Goal: Task Accomplishment & Management: Use online tool/utility

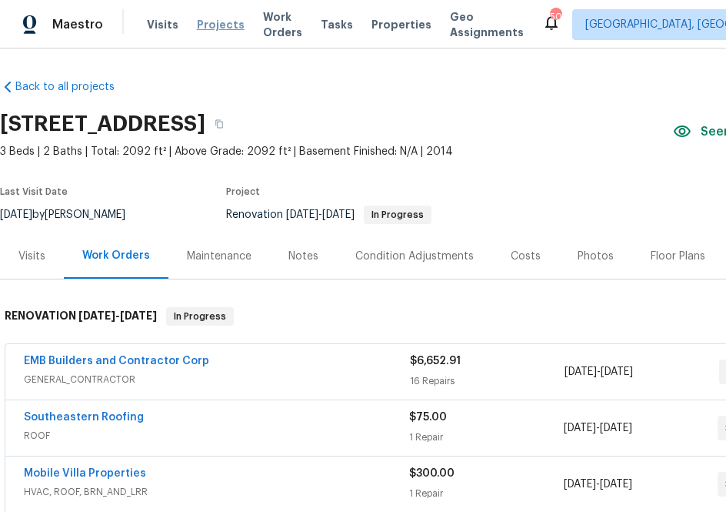
click at [206, 26] on span "Projects" at bounding box center [221, 24] width 48 height 15
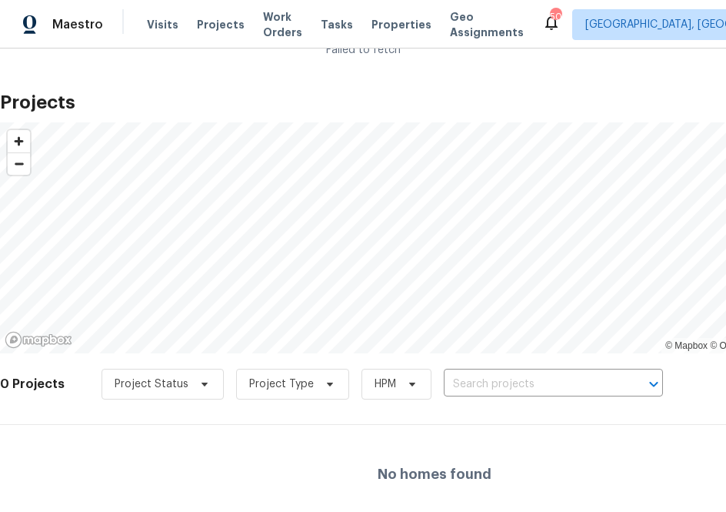
scroll to position [36, 0]
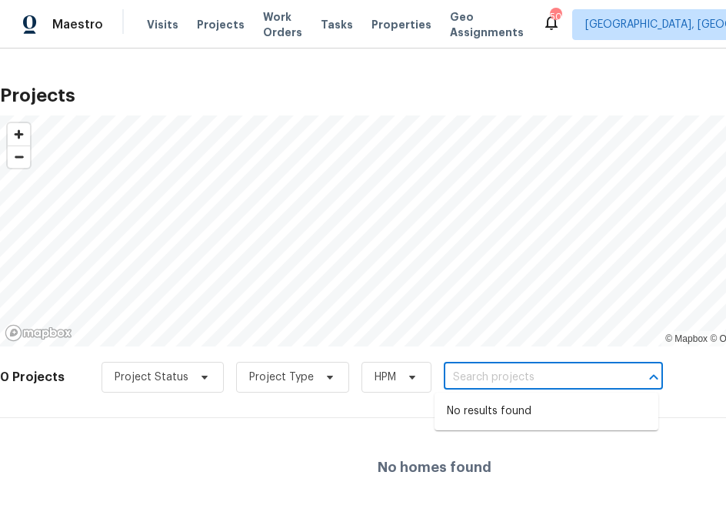
click at [499, 379] on input "text" at bounding box center [532, 378] width 176 height 24
type input "[STREET_ADDRESS]"
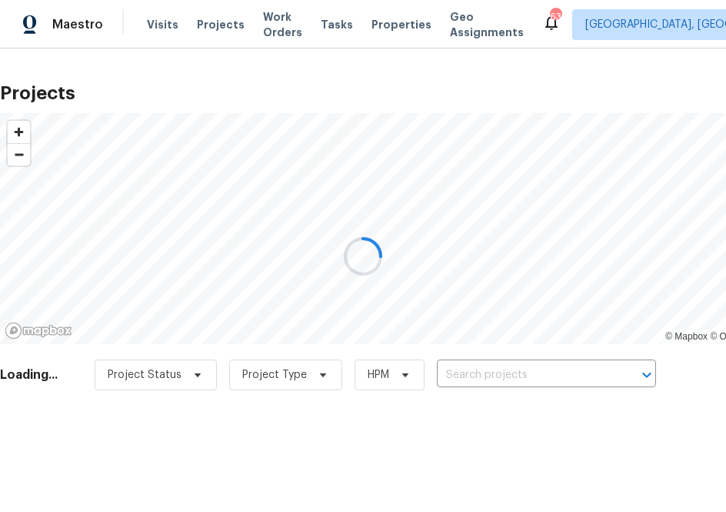
click at [472, 383] on div at bounding box center [363, 256] width 726 height 512
click at [472, 376] on div at bounding box center [363, 256] width 726 height 512
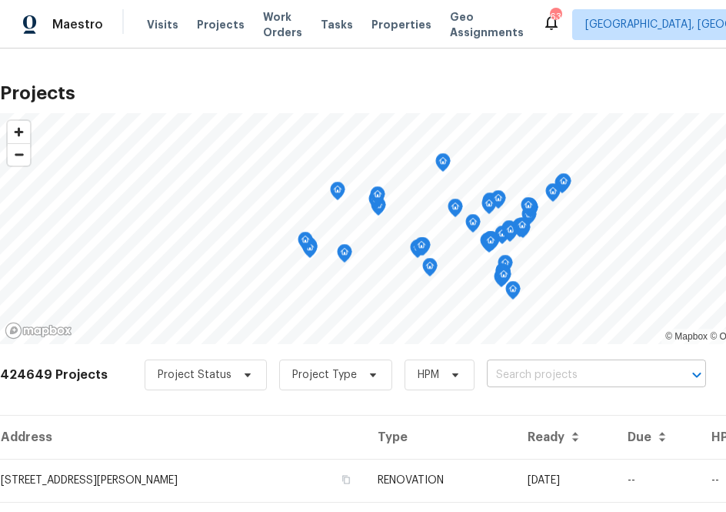
click at [487, 379] on input "text" at bounding box center [575, 375] width 176 height 24
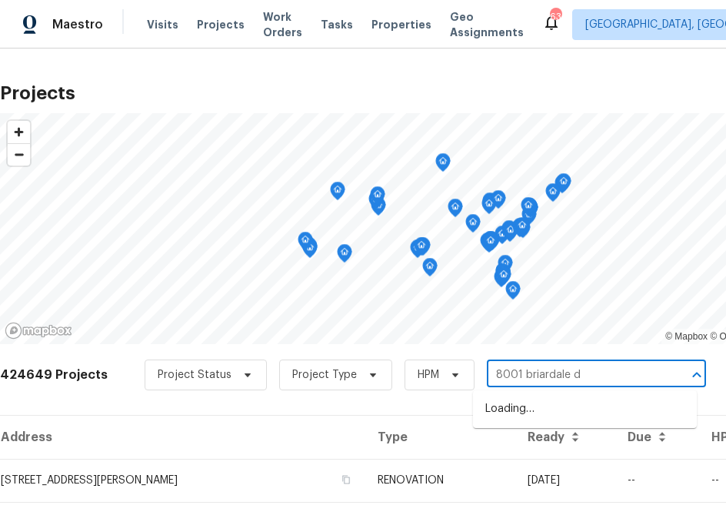
type input "[STREET_ADDRESS]"
click at [522, 416] on li "[STREET_ADDRESS]" at bounding box center [585, 408] width 224 height 25
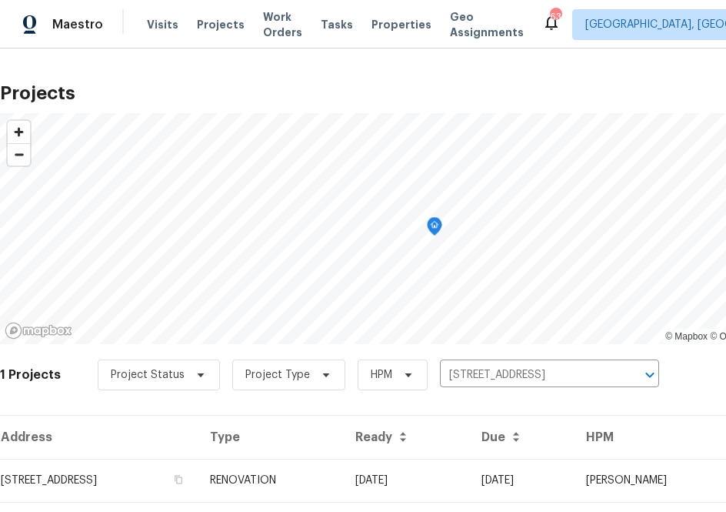
scroll to position [39, 0]
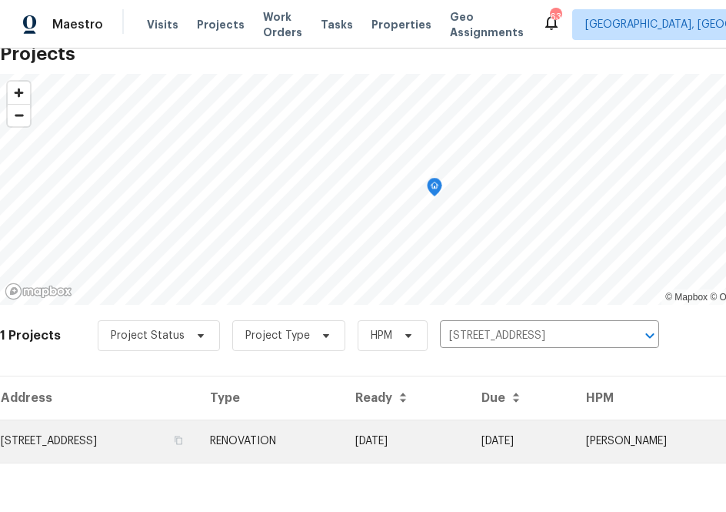
click at [196, 457] on td "[STREET_ADDRESS]" at bounding box center [99, 440] width 198 height 43
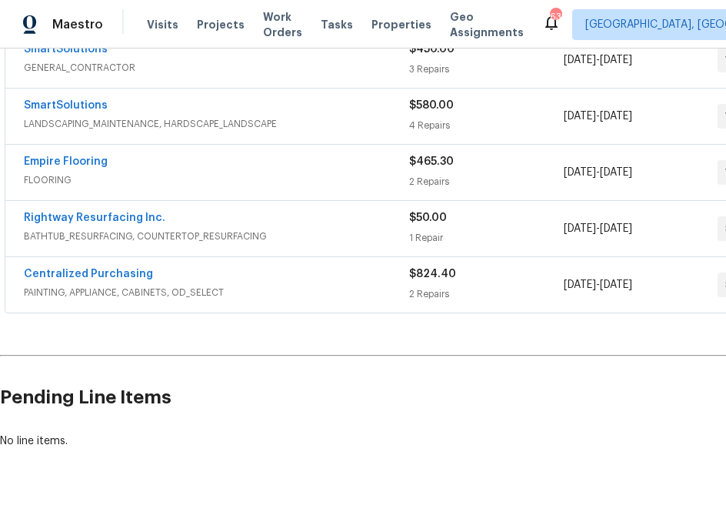
scroll to position [590, 0]
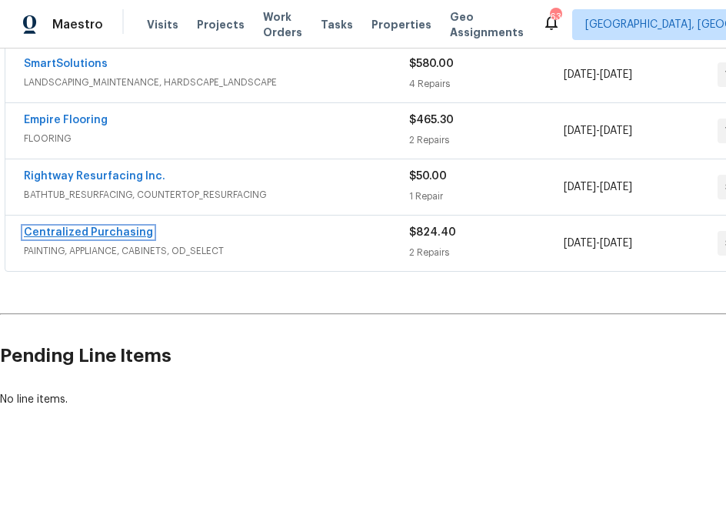
click at [104, 233] on link "Centralized Purchasing" at bounding box center [88, 232] width 129 height 11
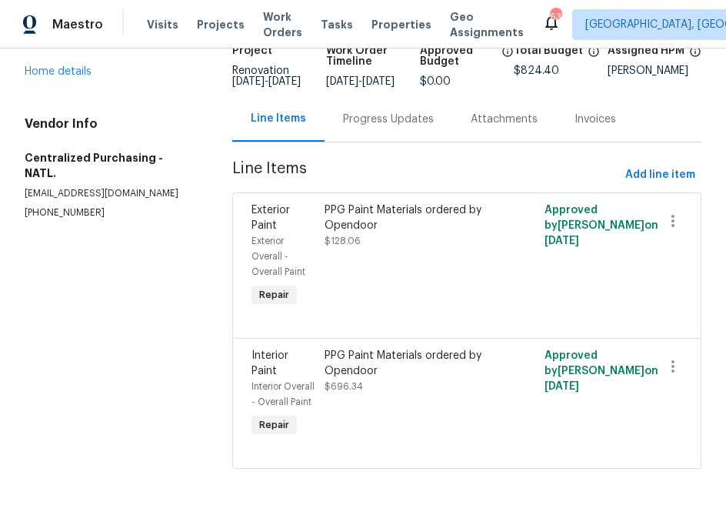
scroll to position [124, 0]
click at [640, 182] on span "Add line item" at bounding box center [661, 174] width 70 height 19
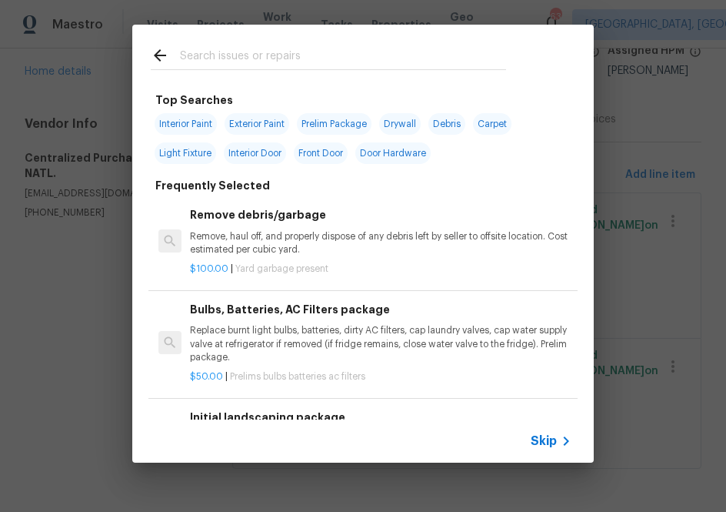
click at [540, 440] on span "Skip" at bounding box center [544, 440] width 26 height 15
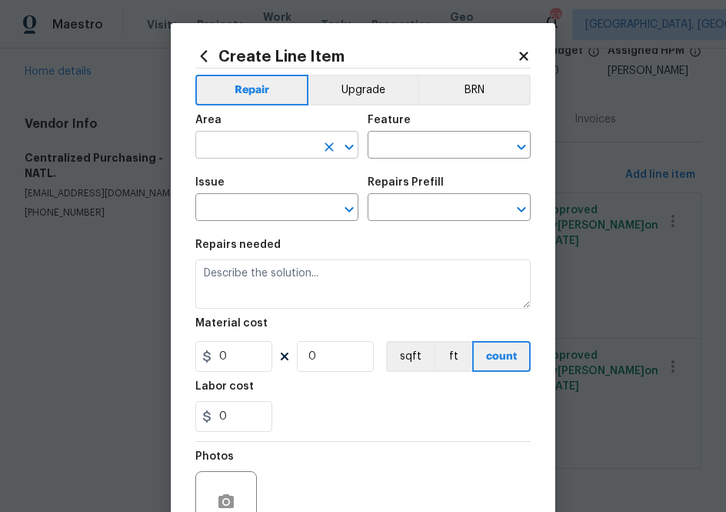
click at [315, 156] on div "​" at bounding box center [276, 147] width 163 height 24
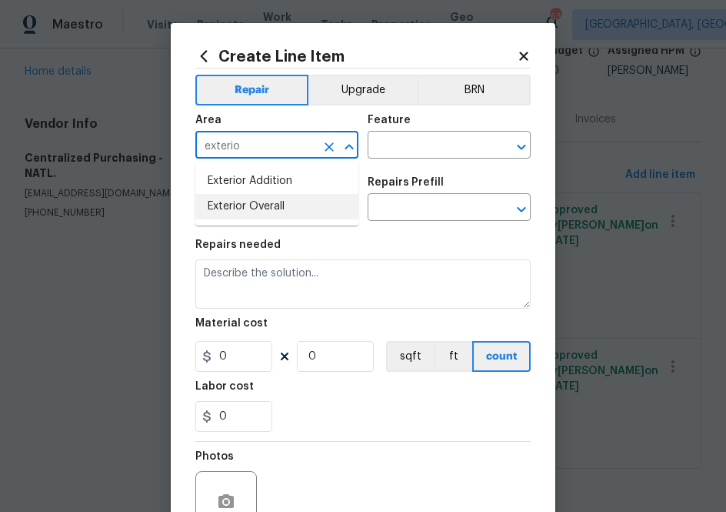
click at [316, 208] on li "Exterior Overall" at bounding box center [276, 206] width 163 height 25
type input "Exterior Overall"
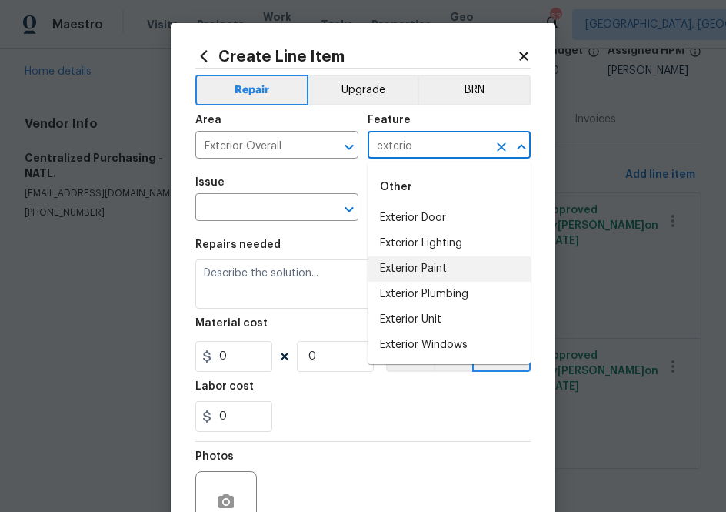
click at [397, 271] on li "Exterior Paint" at bounding box center [449, 268] width 163 height 25
type input "Exterior Paint"
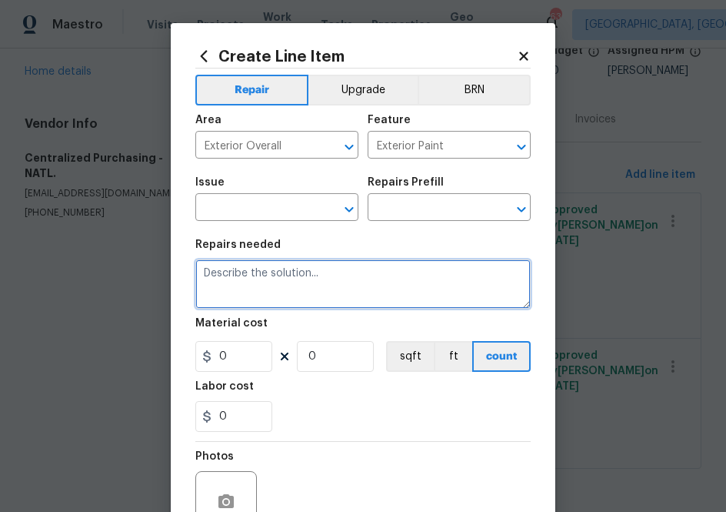
click at [396, 271] on textarea at bounding box center [362, 283] width 335 height 49
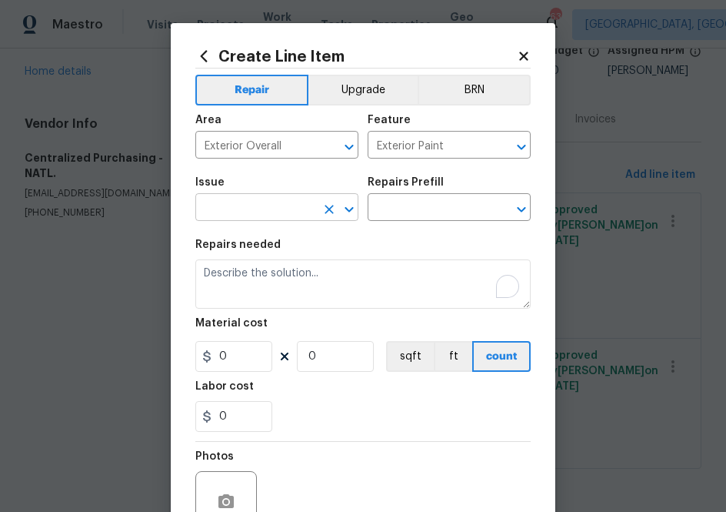
click at [306, 215] on input "text" at bounding box center [255, 209] width 120 height 24
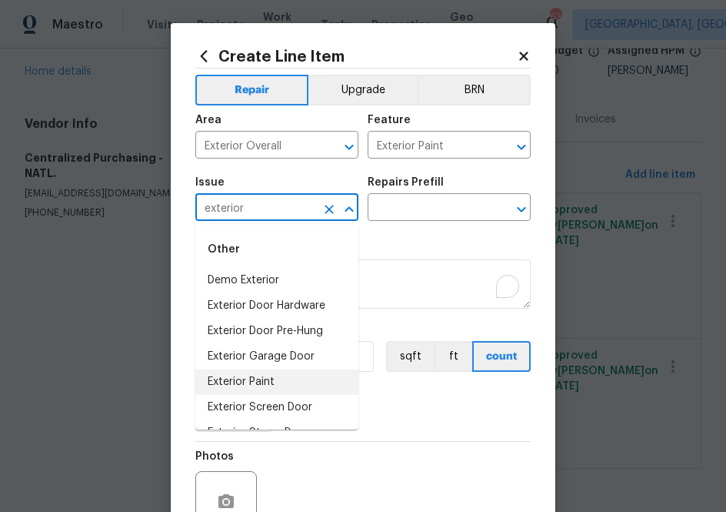
click at [322, 390] on li "Exterior Paint" at bounding box center [276, 381] width 163 height 25
type input "Exterior Paint"
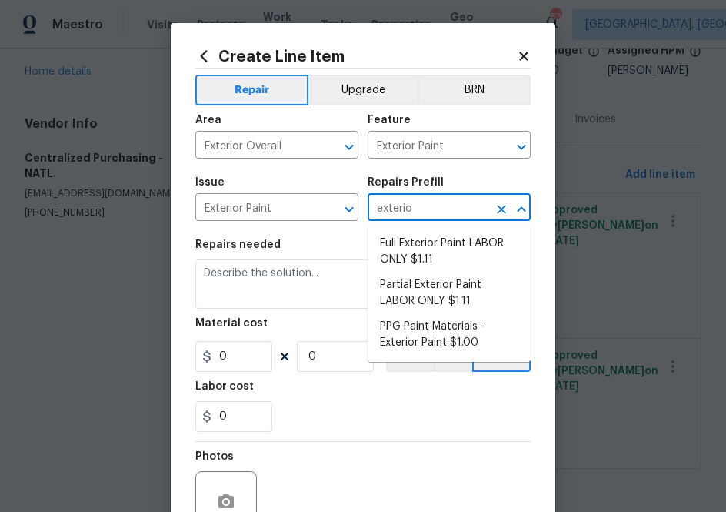
type input "exterior"
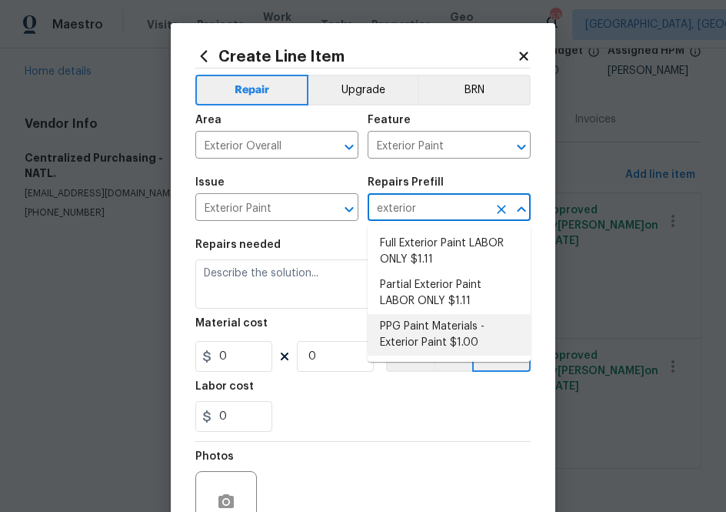
click at [420, 344] on li "PPG Paint Materials - Exterior Paint $1.00" at bounding box center [449, 335] width 163 height 42
type input "Overall Paint"
type input "PPG Paint Materials - Exterior Paint $1.00"
type textarea "PPG Paint Materials ordered by Opendoor"
type input "1"
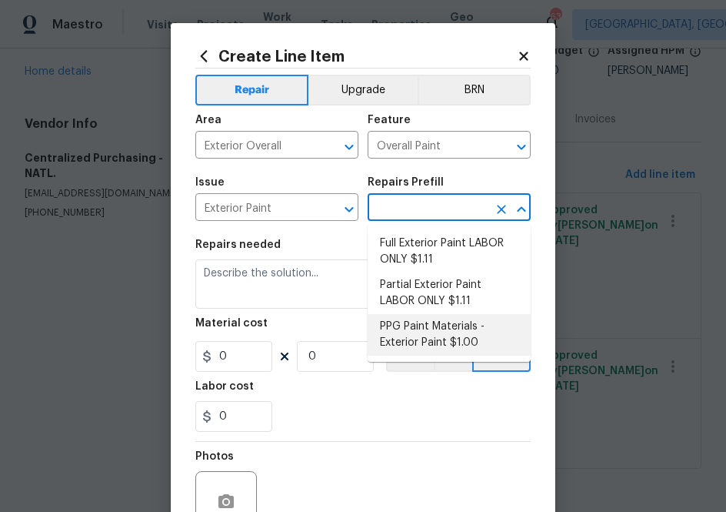
type input "1"
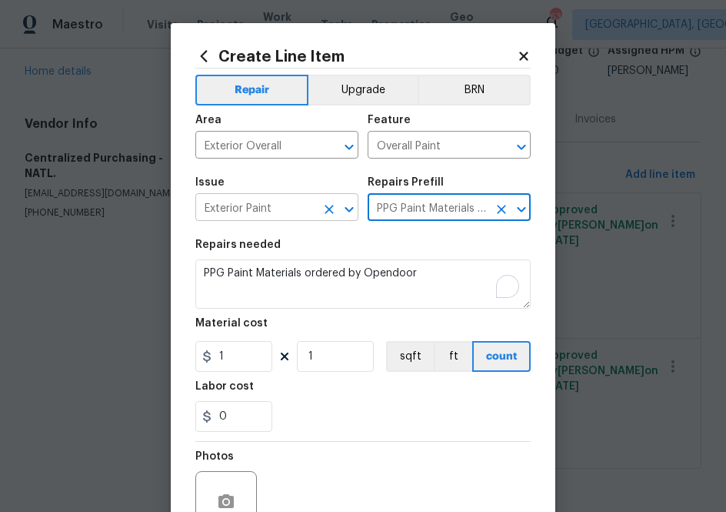
type input "PPG Paint Materials - Exterior Paint $1.00"
click at [276, 217] on input "Exterior Paint" at bounding box center [255, 209] width 120 height 24
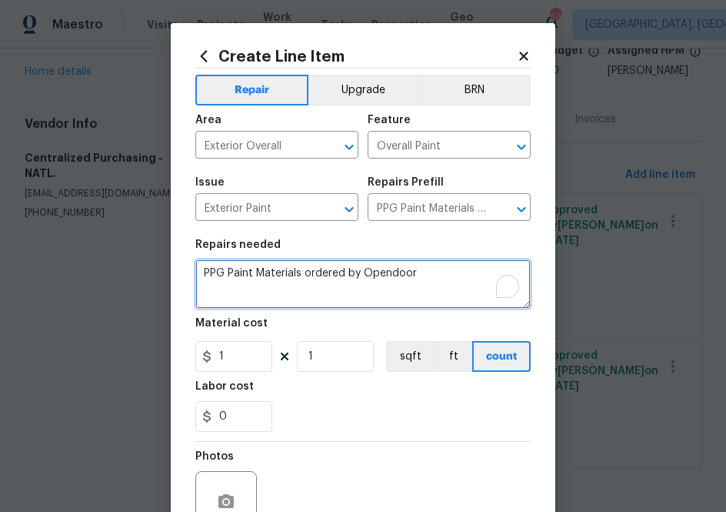
click at [400, 289] on textarea "PPG Paint Materials ordered by Opendoor" at bounding box center [362, 283] width 335 height 49
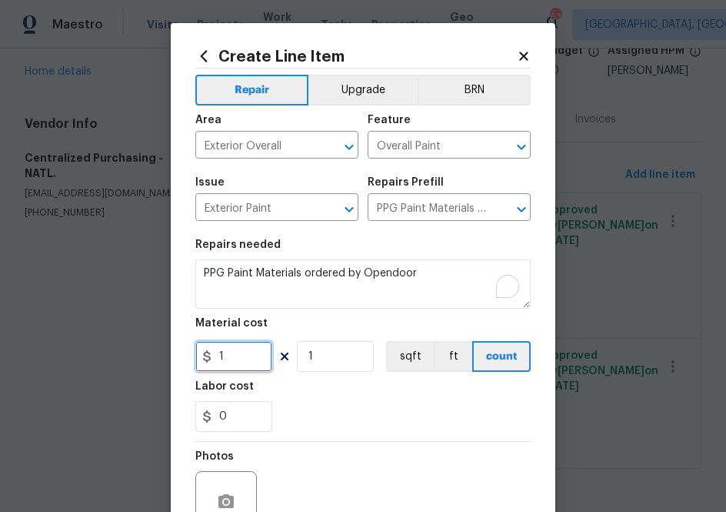
click at [245, 356] on input "1" at bounding box center [233, 356] width 77 height 31
paste input "10.09"
type input "110.09"
click at [340, 398] on div "Labor cost" at bounding box center [362, 391] width 335 height 20
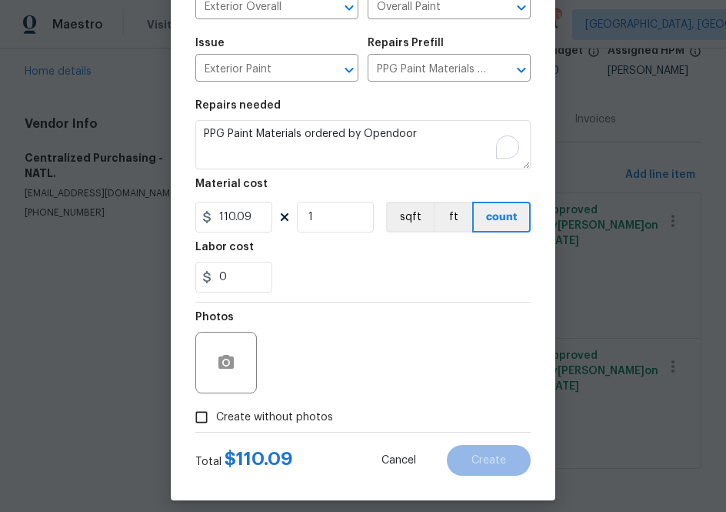
scroll to position [152, 0]
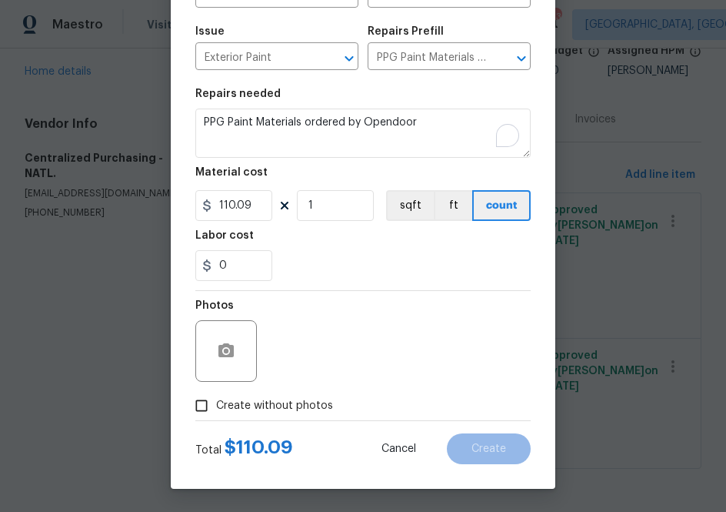
click at [322, 403] on span "Create without photos" at bounding box center [274, 406] width 117 height 16
click at [216, 403] on input "Create without photos" at bounding box center [201, 405] width 29 height 29
checkbox input "true"
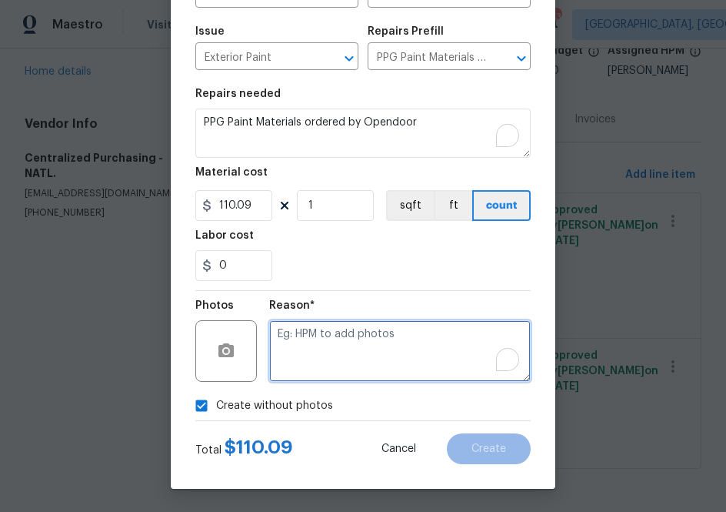
click at [331, 379] on textarea "To enrich screen reader interactions, please activate Accessibility in Grammarl…" at bounding box center [400, 351] width 262 height 62
type textarea "na"
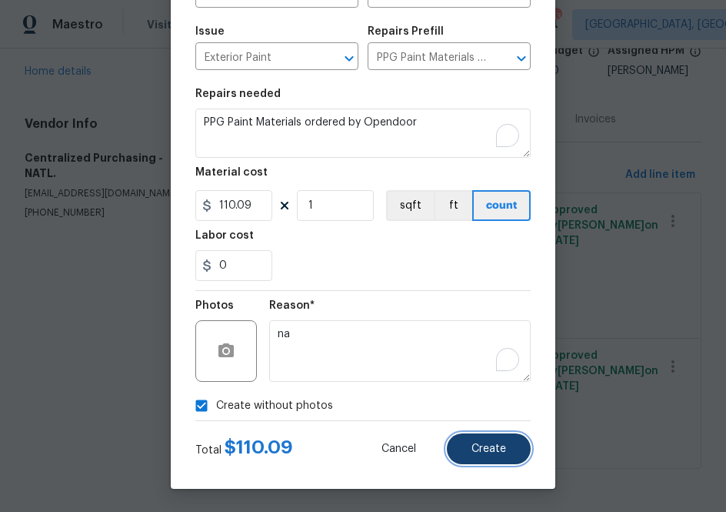
click at [502, 452] on span "Create" at bounding box center [489, 449] width 35 height 12
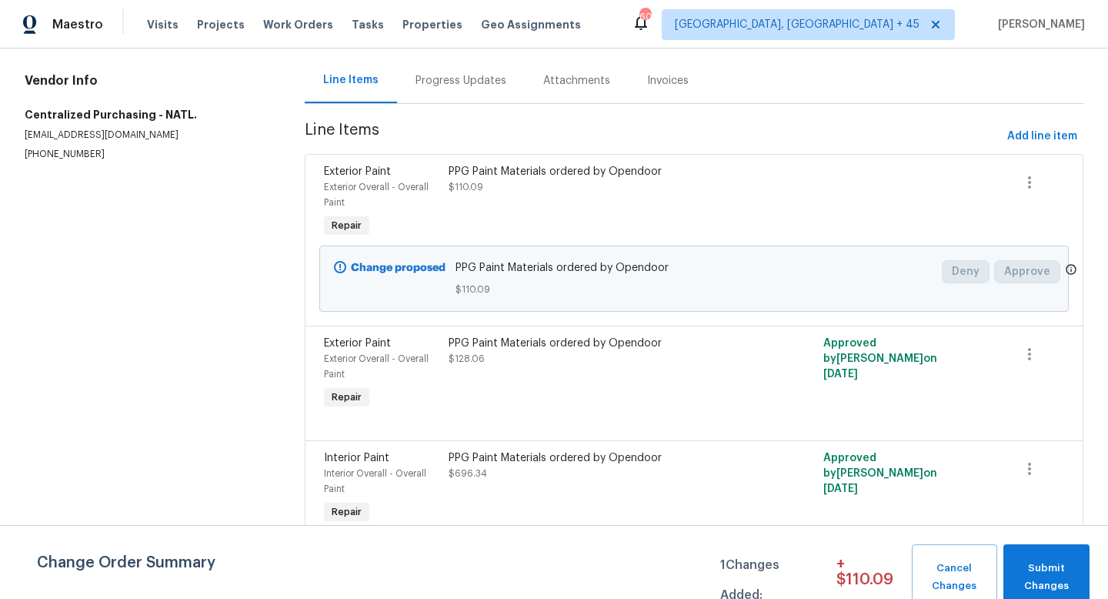
scroll to position [0, 0]
